Goal: Book appointment/travel/reservation

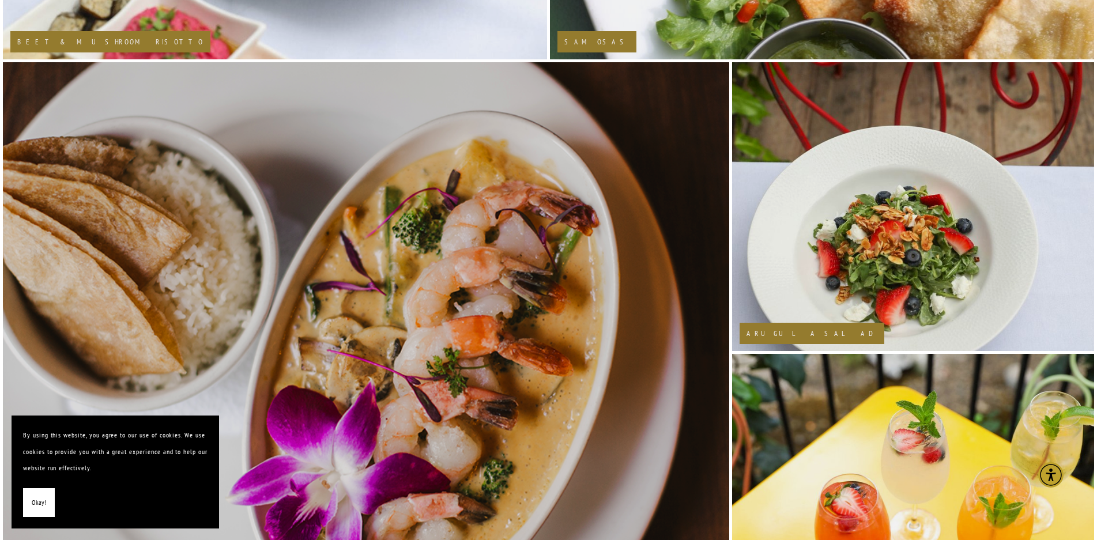
scroll to position [1211, 0]
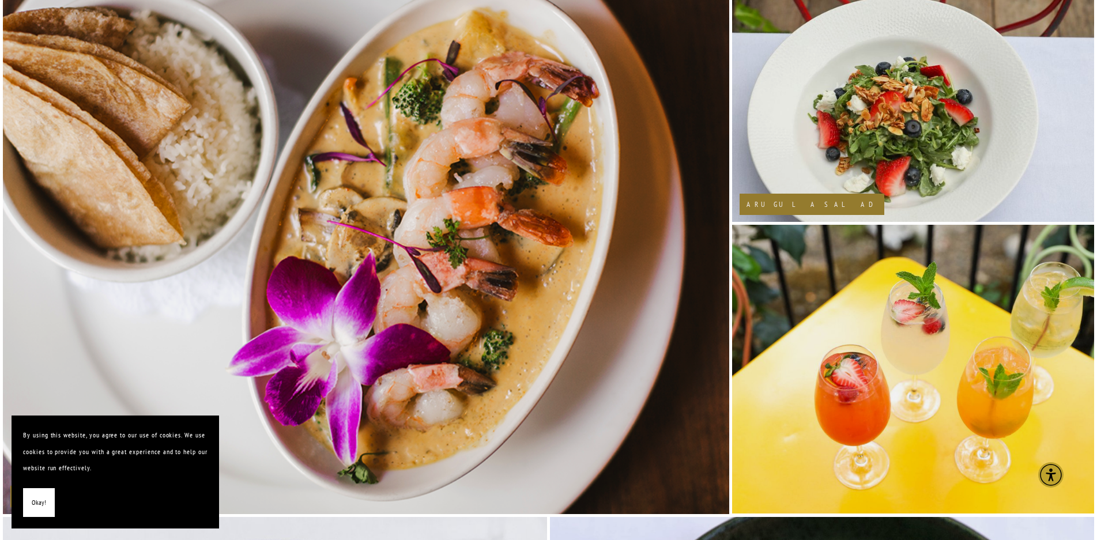
drag, startPoint x: 45, startPoint y: 497, endPoint x: 60, endPoint y: 495, distance: 15.1
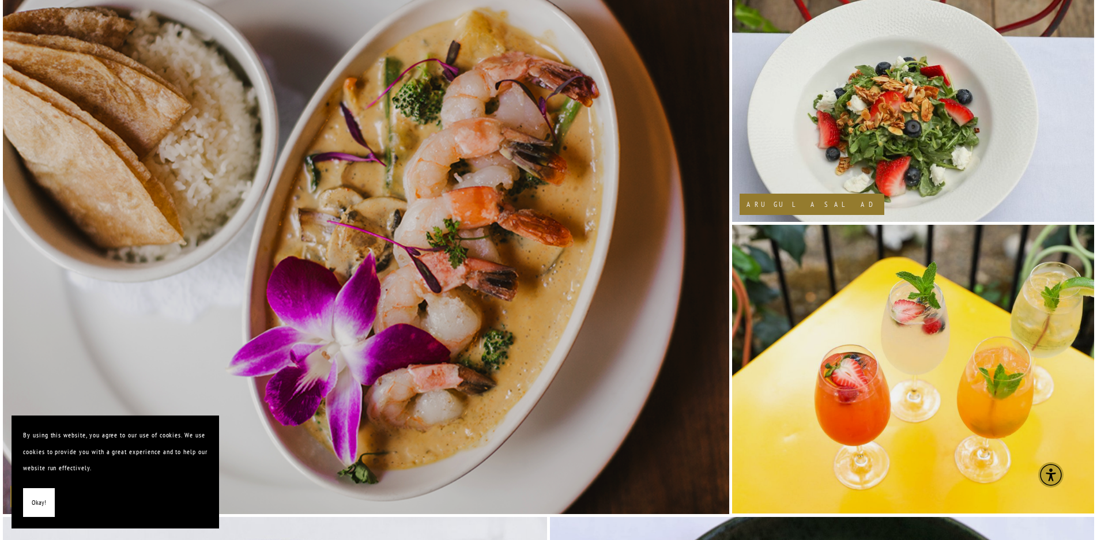
click at [46, 497] on button "Okay!" at bounding box center [39, 502] width 32 height 29
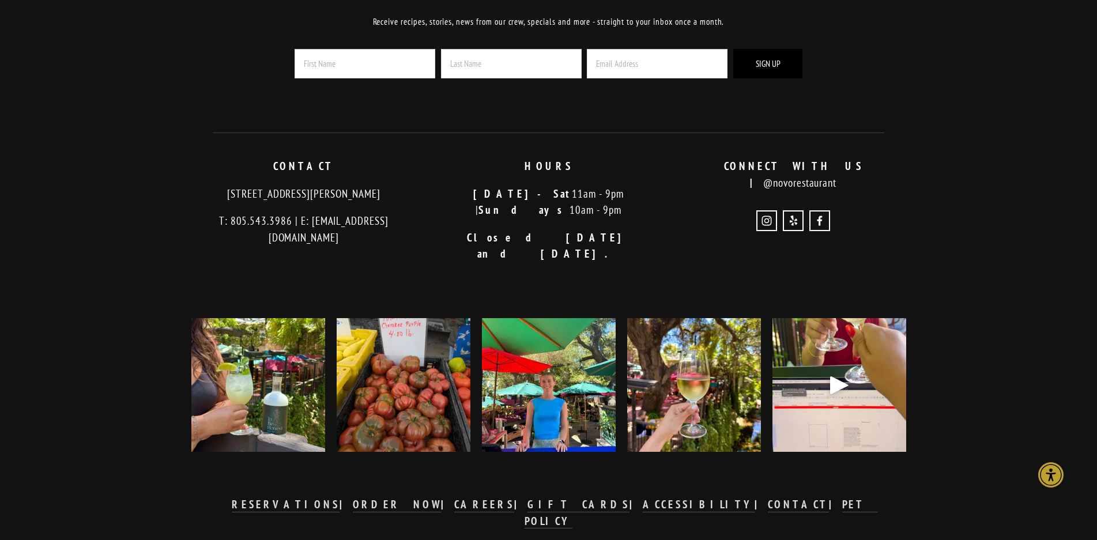
scroll to position [2811, 0]
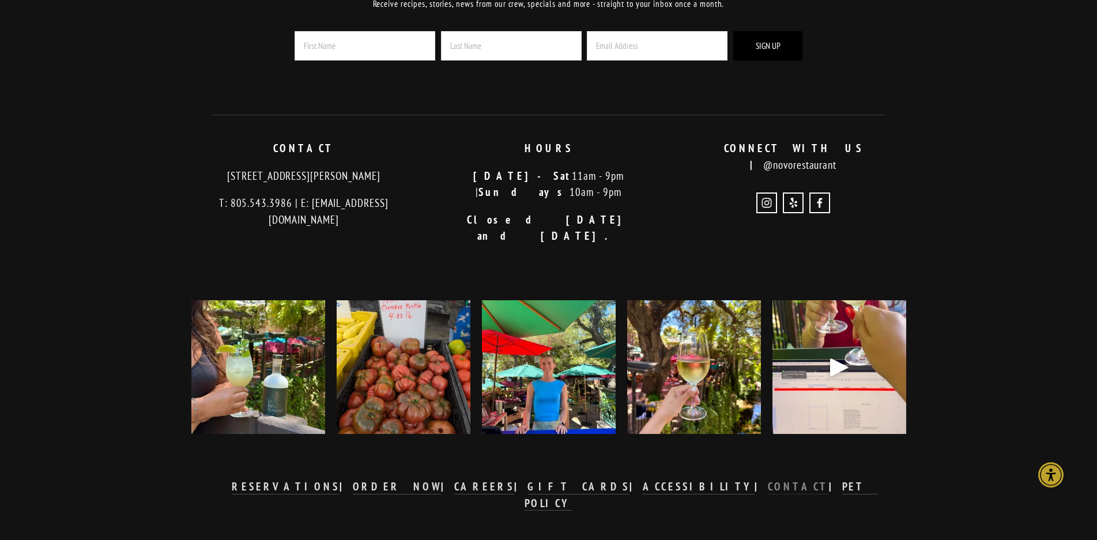
click at [768, 480] on strong "CONTACT" at bounding box center [798, 487] width 61 height 14
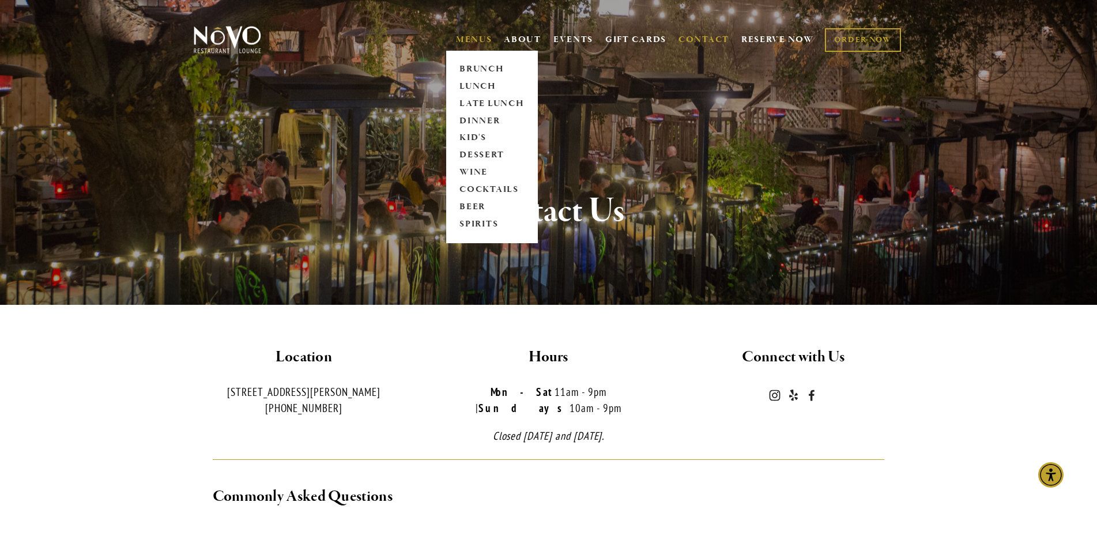
click at [472, 36] on link "MENUS" at bounding box center [474, 40] width 36 height 12
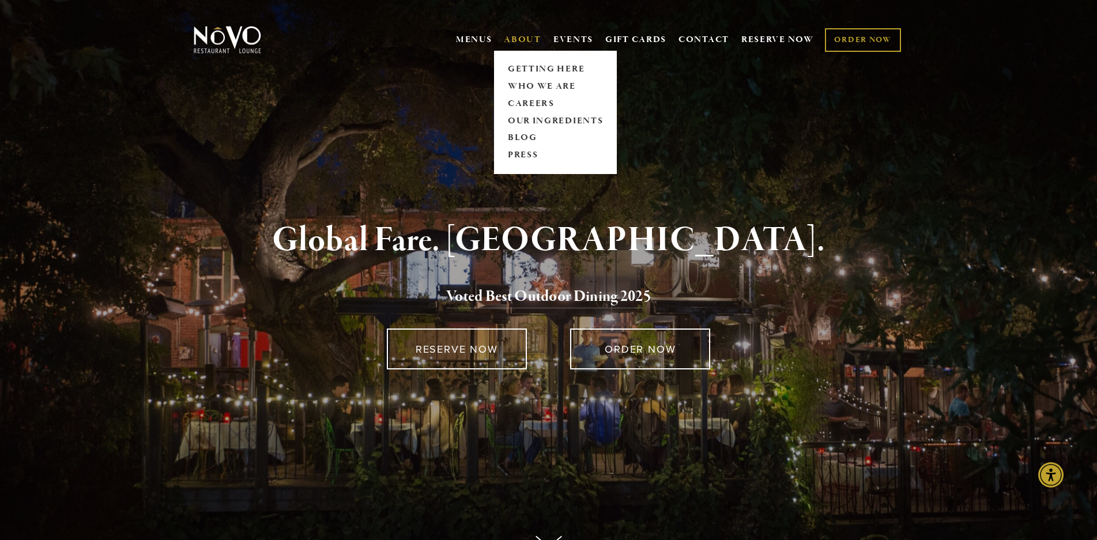
click at [523, 40] on link "ABOUT" at bounding box center [522, 40] width 37 height 12
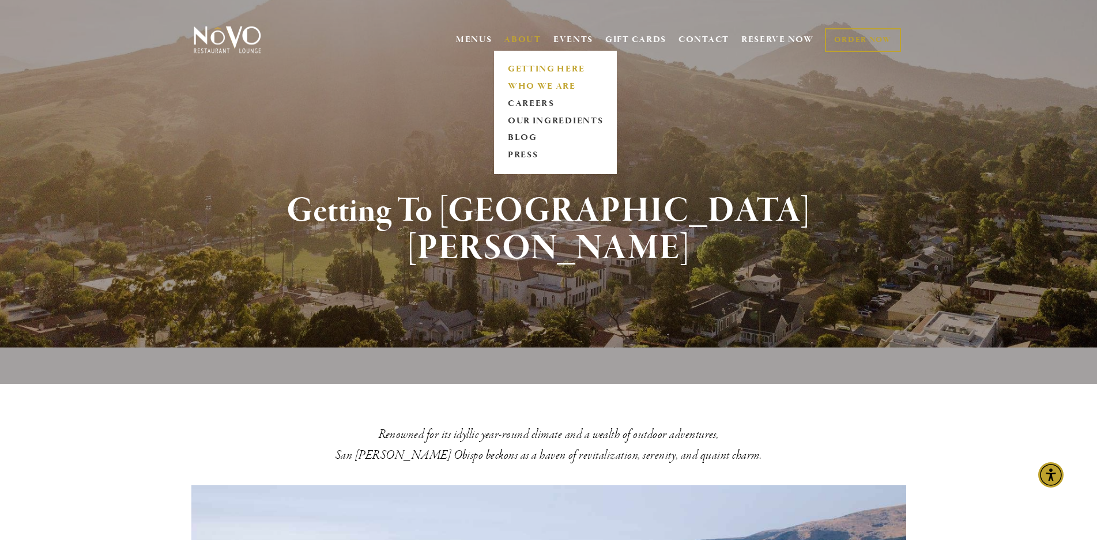
click at [514, 82] on link "WHO WE ARE" at bounding box center [555, 86] width 103 height 17
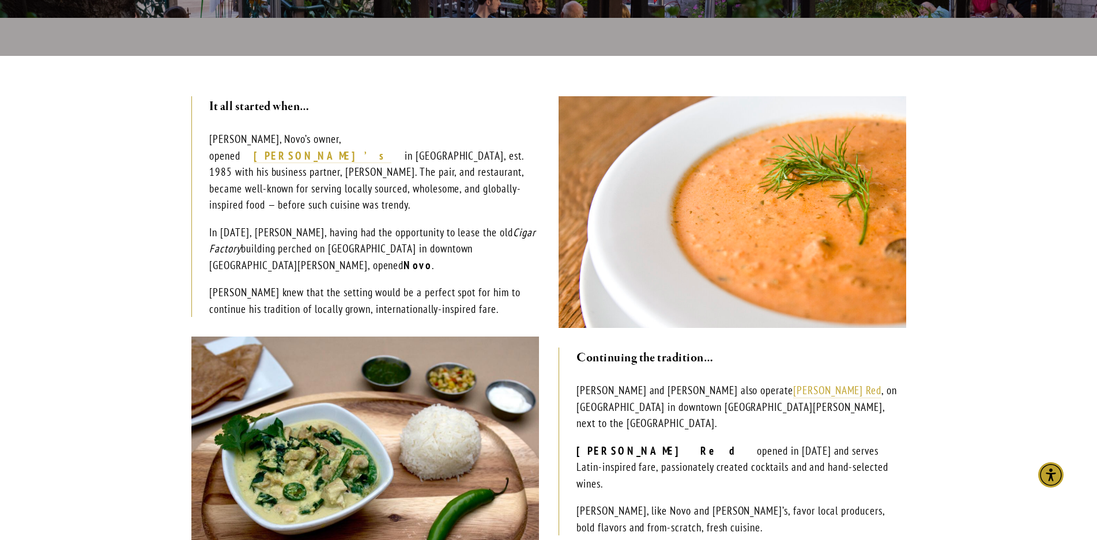
scroll to position [231, 0]
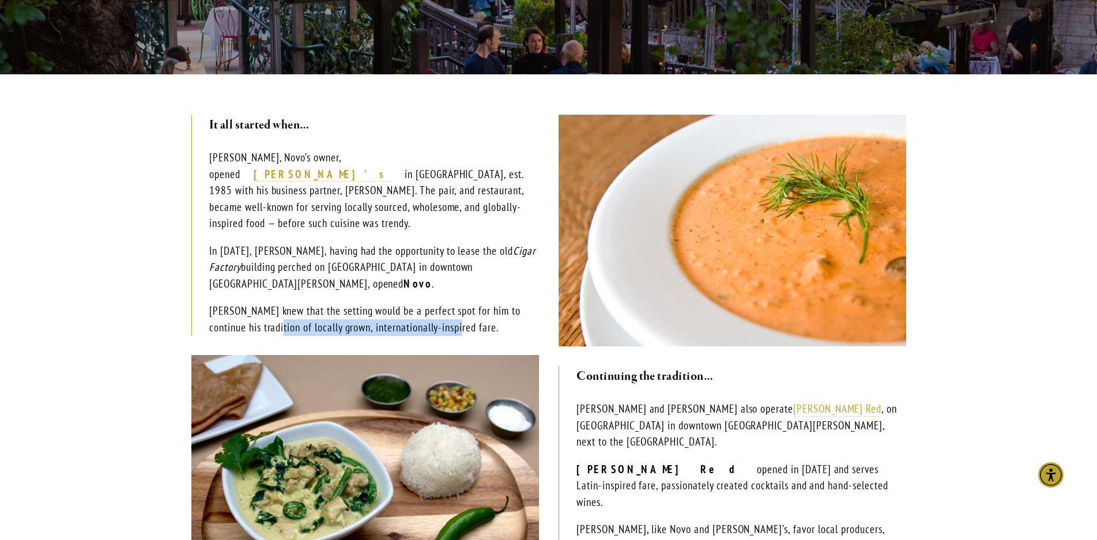
drag, startPoint x: 441, startPoint y: 309, endPoint x: 260, endPoint y: 316, distance: 181.2
click at [260, 316] on p "Robin knew that the setting would be a perfect spot for him to continue his tra…" at bounding box center [373, 319] width 329 height 33
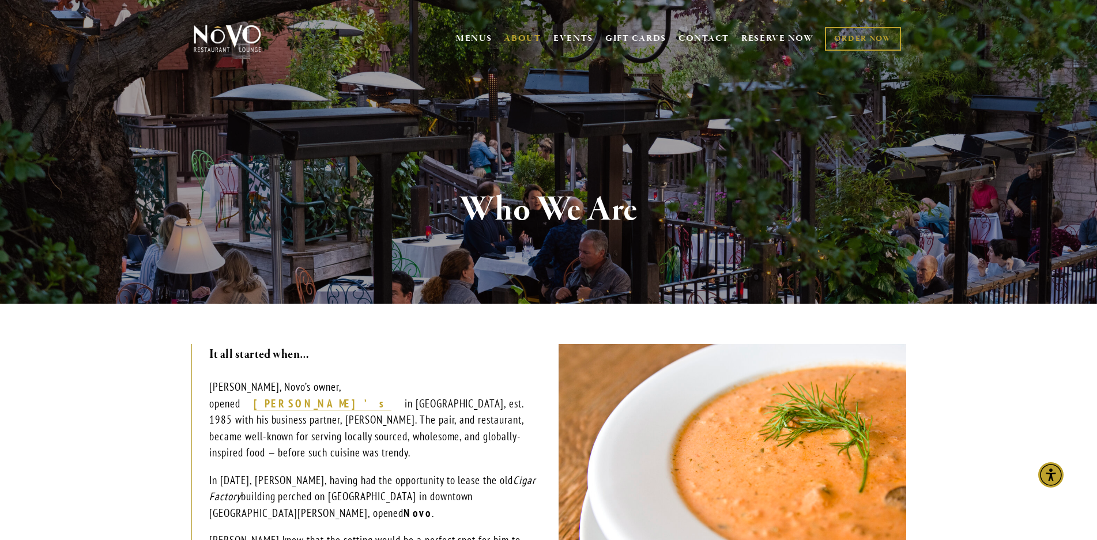
scroll to position [0, 0]
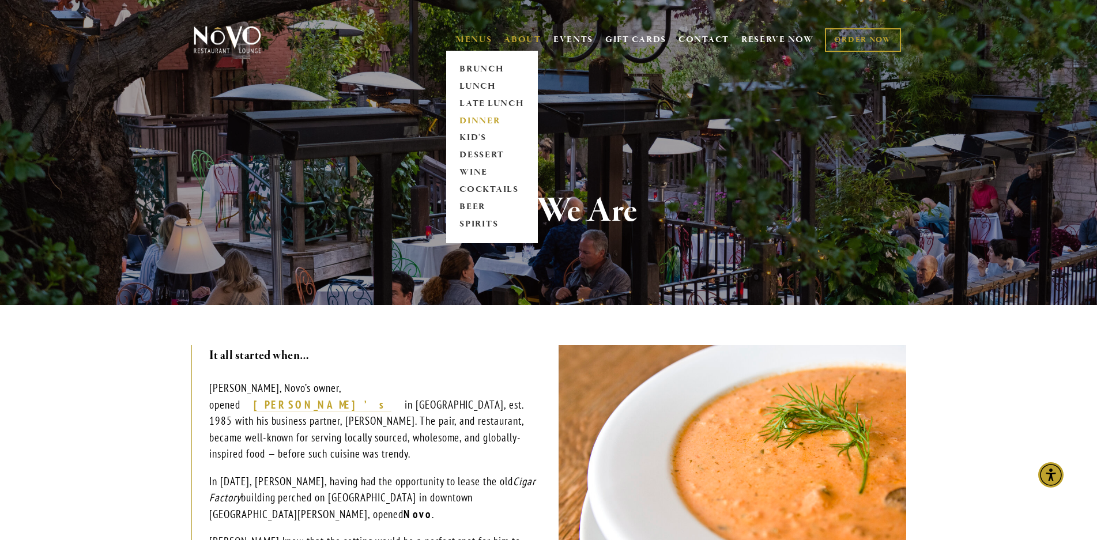
click at [469, 118] on link "DINNER" at bounding box center [492, 120] width 72 height 17
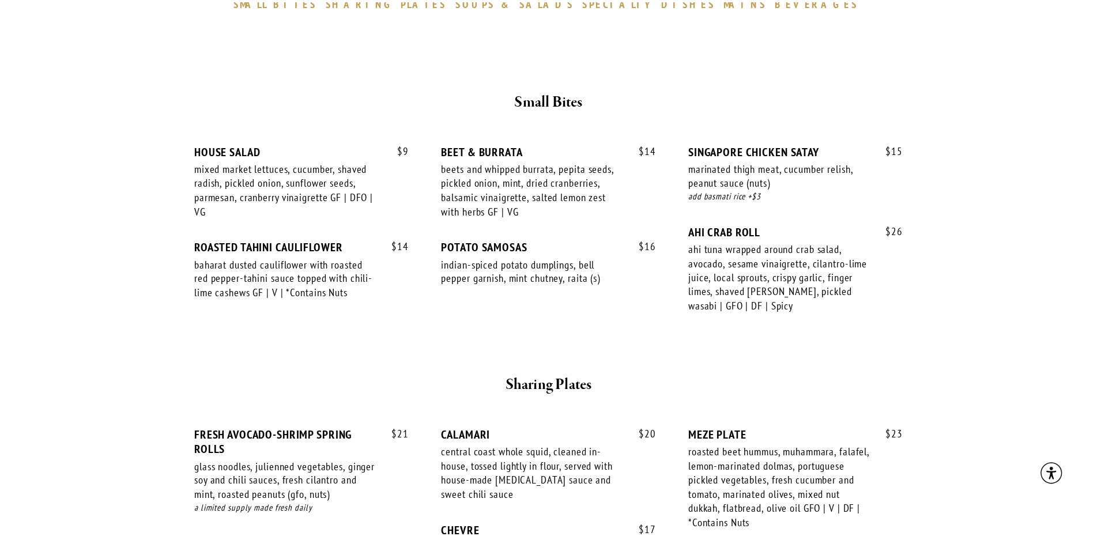
scroll to position [404, 0]
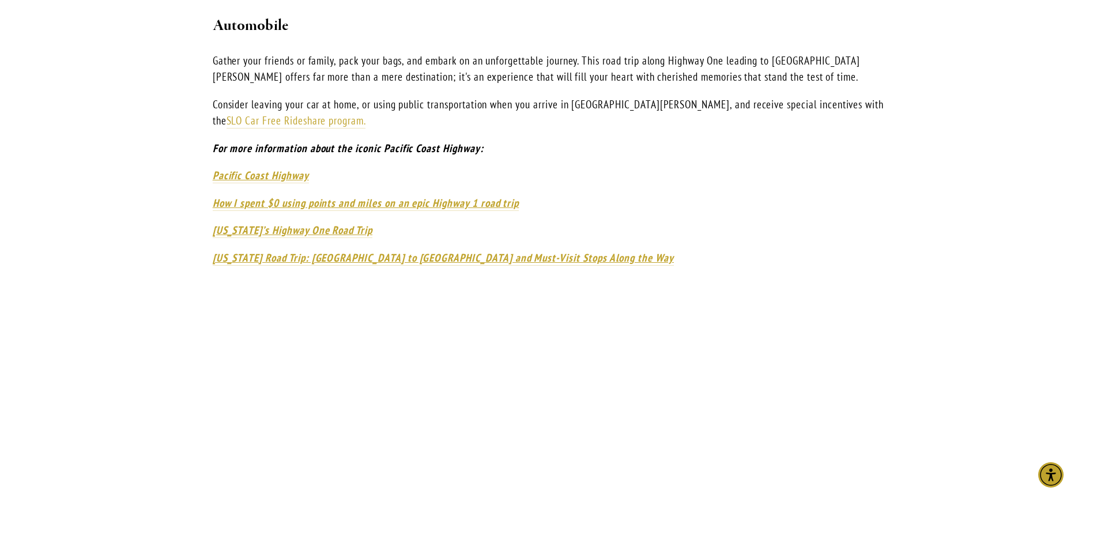
scroll to position [980, 0]
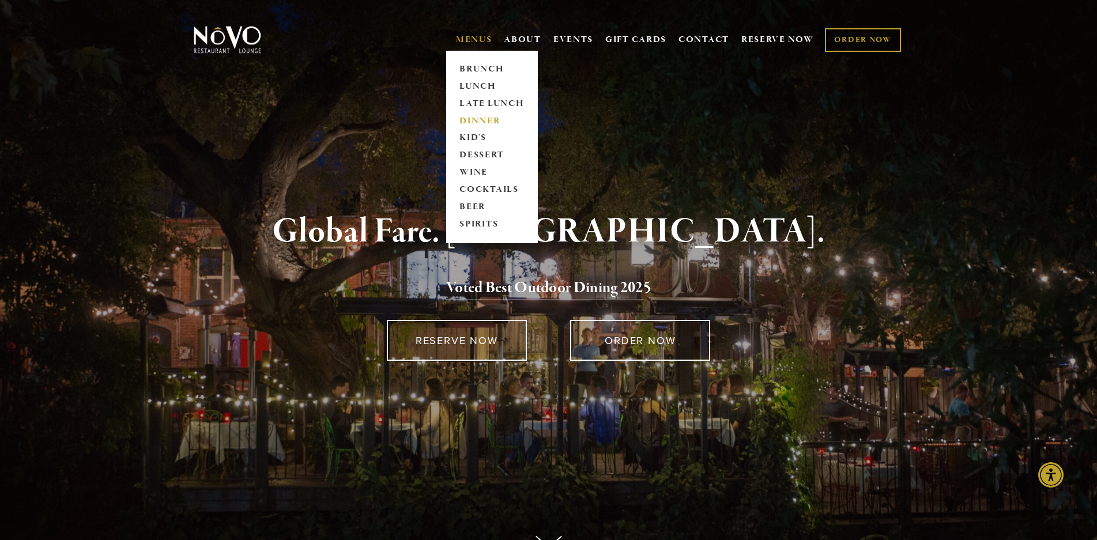
click at [470, 115] on link "DINNER" at bounding box center [492, 120] width 72 height 17
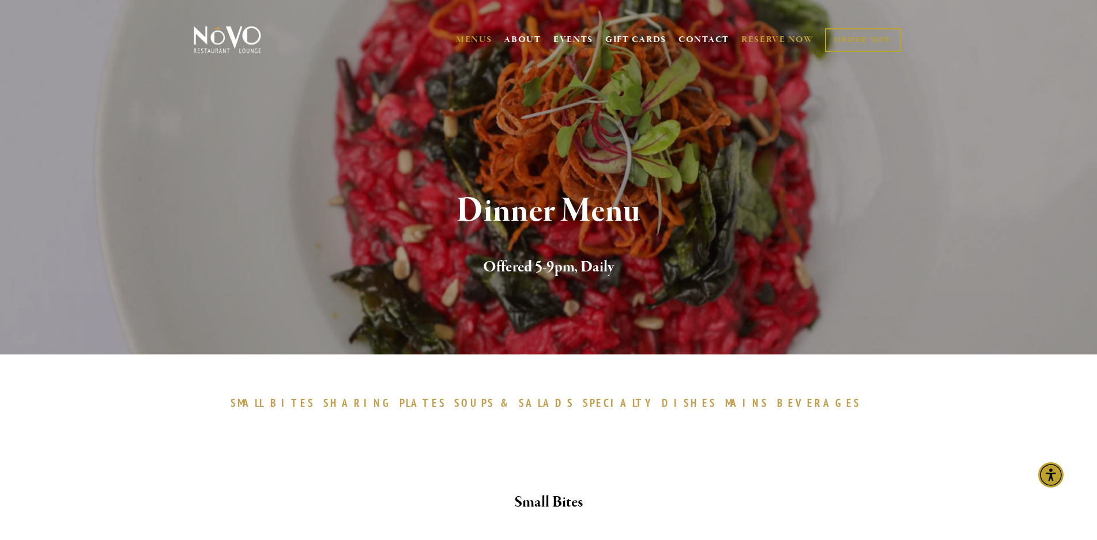
click at [792, 41] on link "RESERVE NOW" at bounding box center [777, 40] width 73 height 22
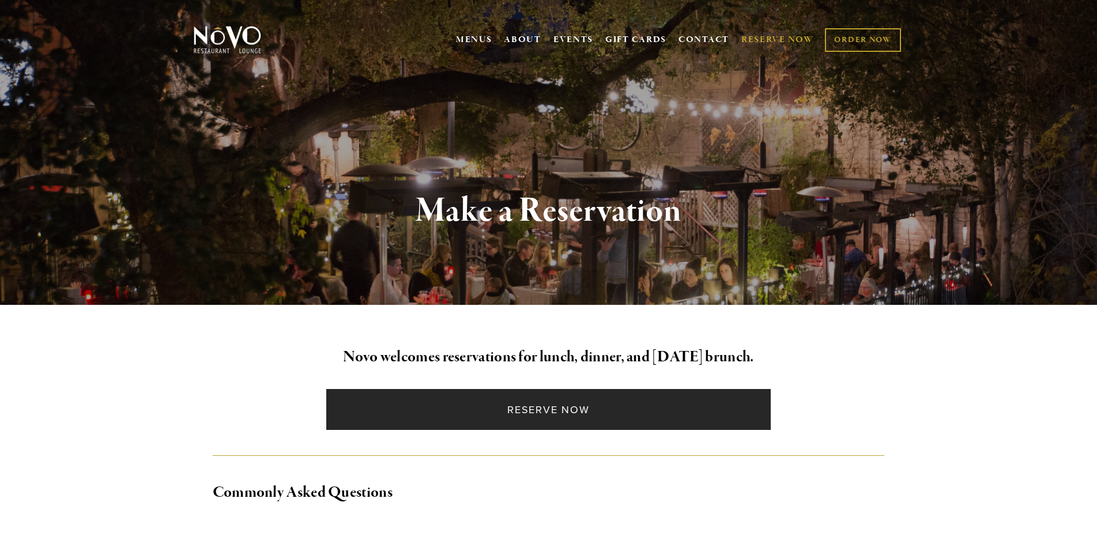
click at [552, 404] on link "Reserve Now" at bounding box center [548, 409] width 444 height 41
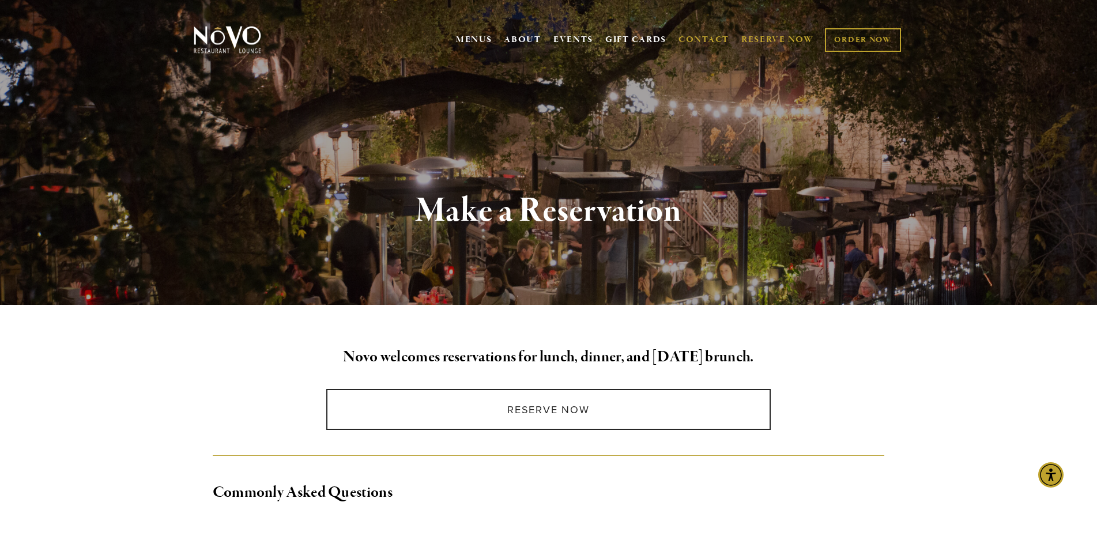
click at [703, 40] on link "CONTACT" at bounding box center [704, 40] width 51 height 22
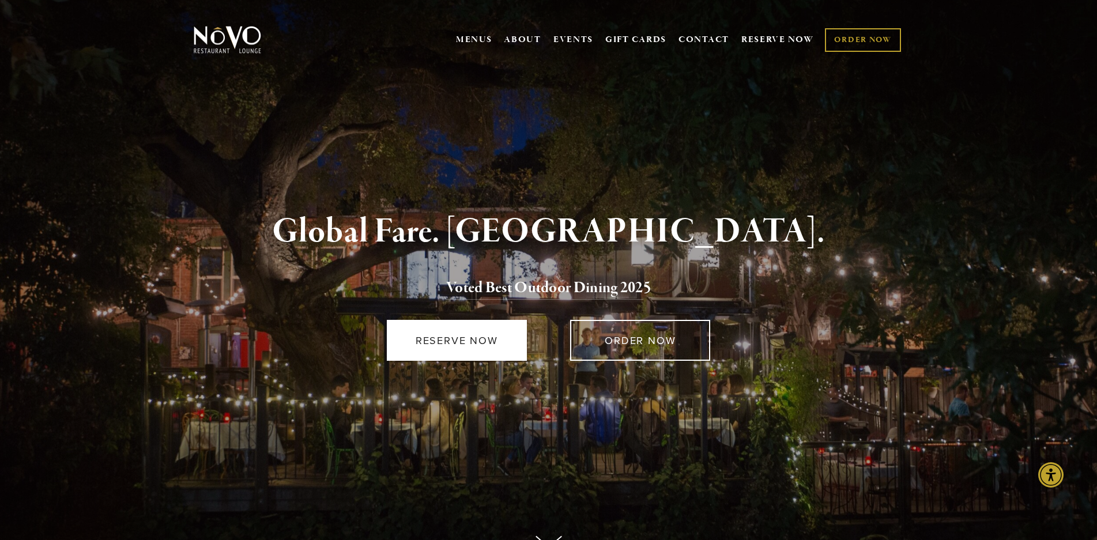
click at [472, 336] on link "RESERVE NOW" at bounding box center [457, 340] width 140 height 41
